Goal: Information Seeking & Learning: Learn about a topic

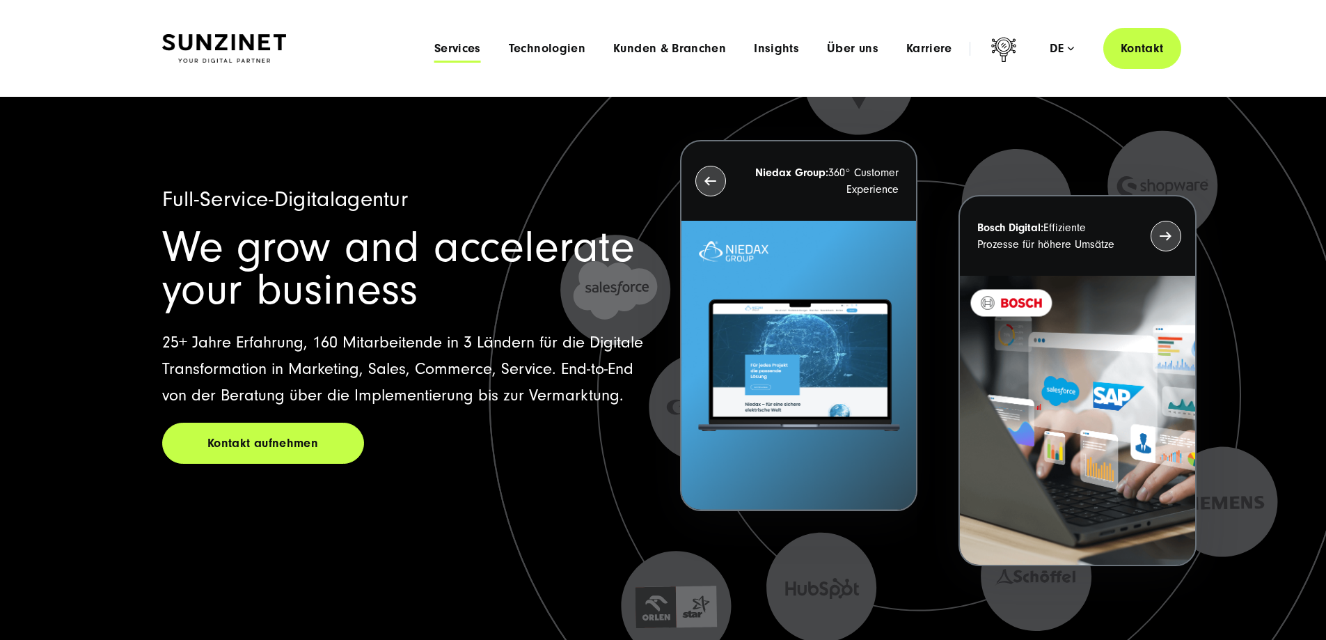
click at [434, 49] on span "Services" at bounding box center [457, 49] width 47 height 14
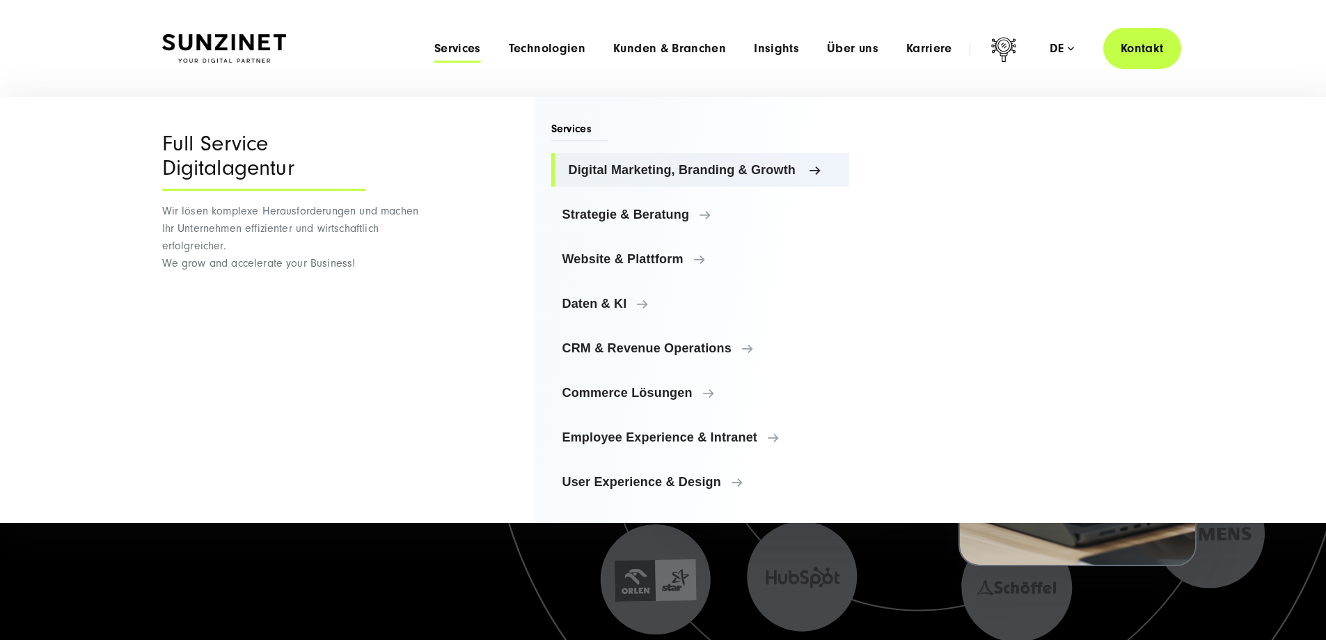
click at [784, 166] on span "Digital Marketing, Branding & Growth" at bounding box center [704, 170] width 270 height 14
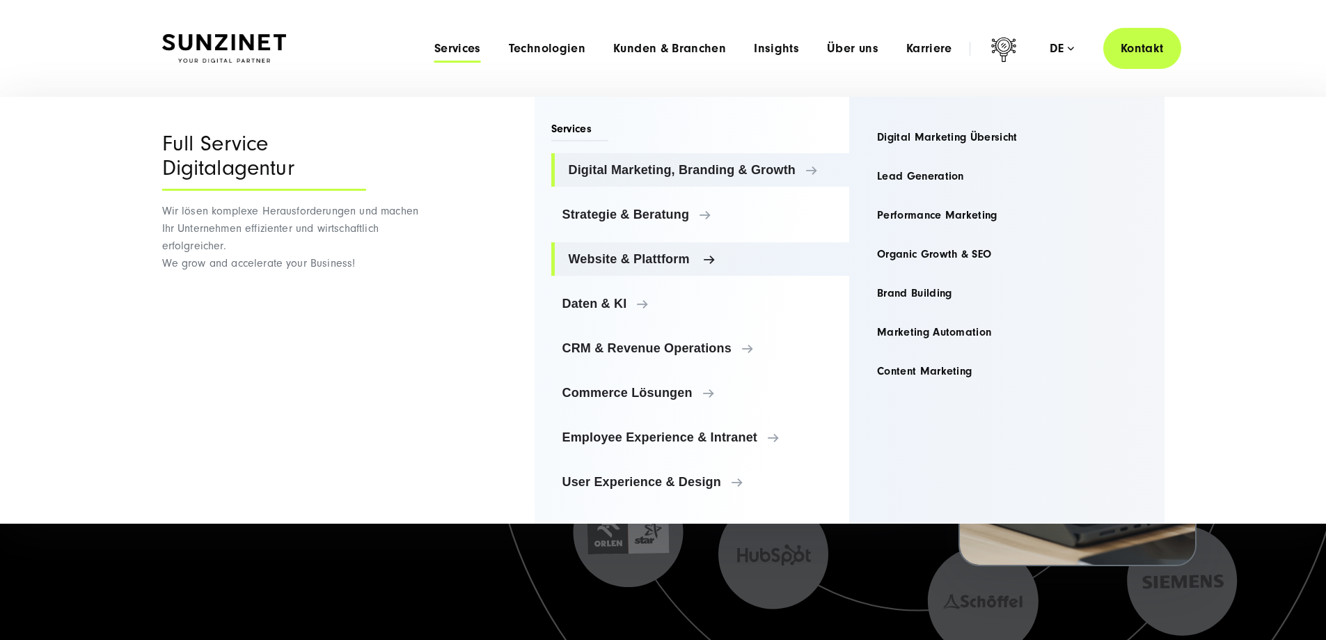
click at [596, 259] on span "Website & Plattform" at bounding box center [704, 259] width 270 height 14
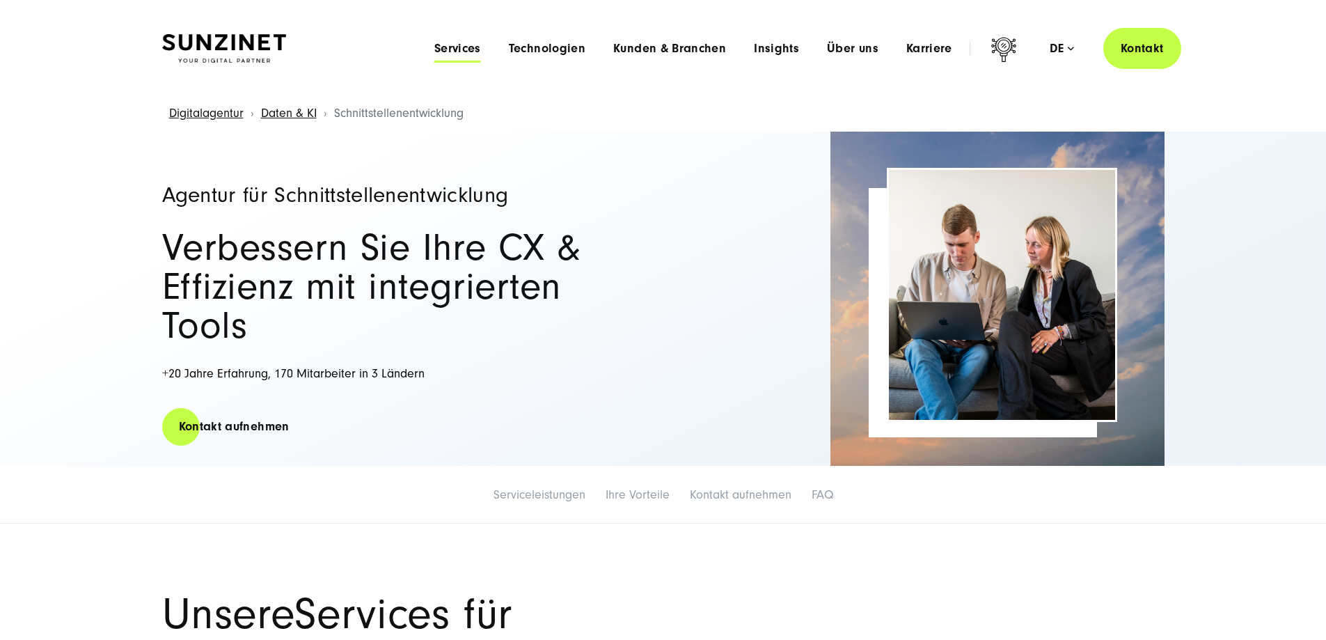
click at [434, 44] on span "Services" at bounding box center [457, 49] width 47 height 14
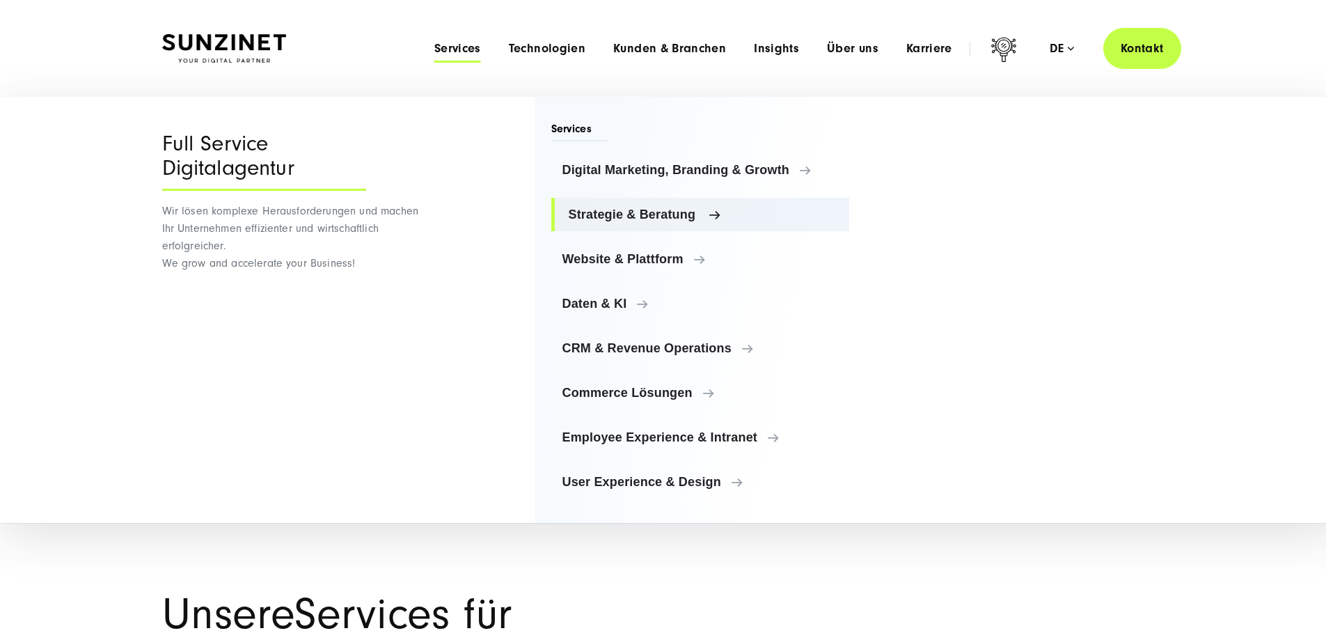
click at [679, 218] on span "Strategie & Beratung" at bounding box center [704, 214] width 270 height 14
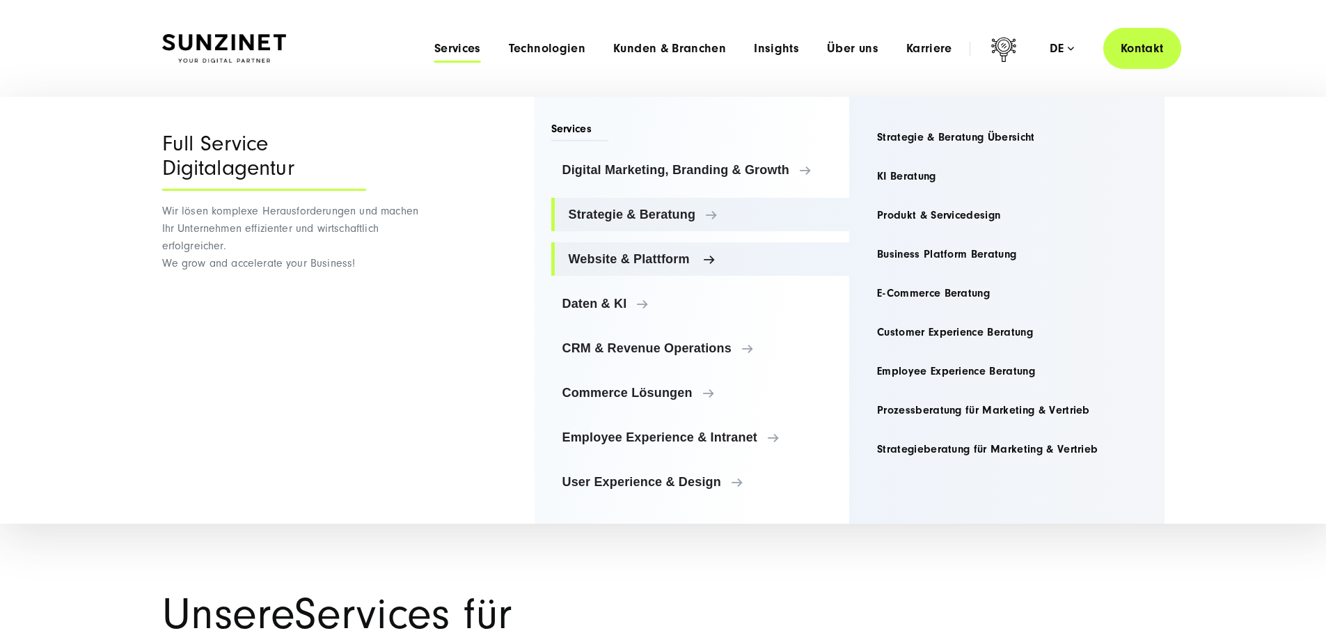
click at [651, 255] on span "Website & Plattform" at bounding box center [704, 259] width 270 height 14
